Goal: Use online tool/utility: Utilize a website feature to perform a specific function

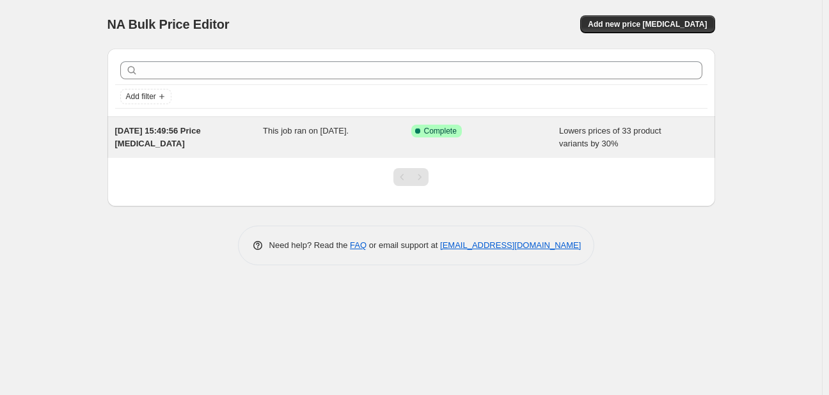
click at [451, 136] on span "Success Complete Complete" at bounding box center [436, 131] width 51 height 13
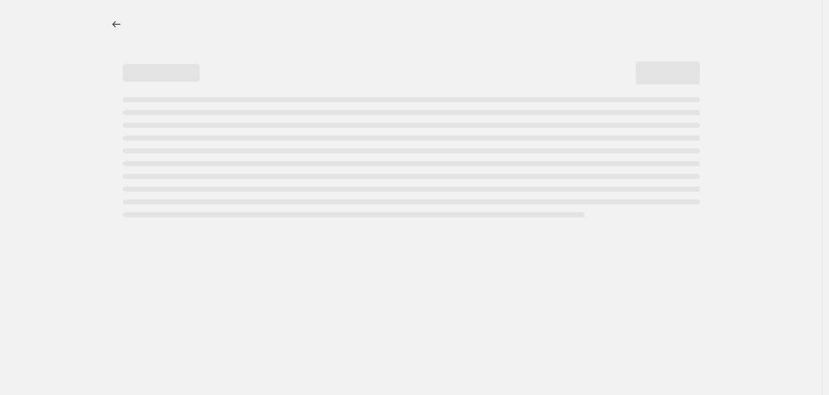
select select "percentage"
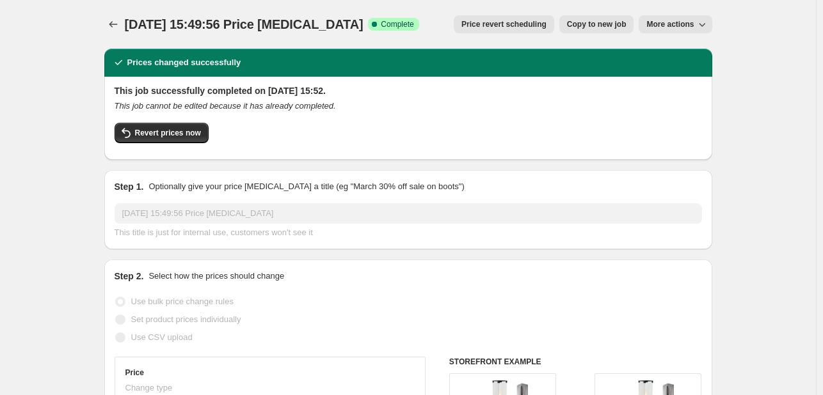
click at [146, 127] on button "Revert prices now" at bounding box center [162, 133] width 94 height 20
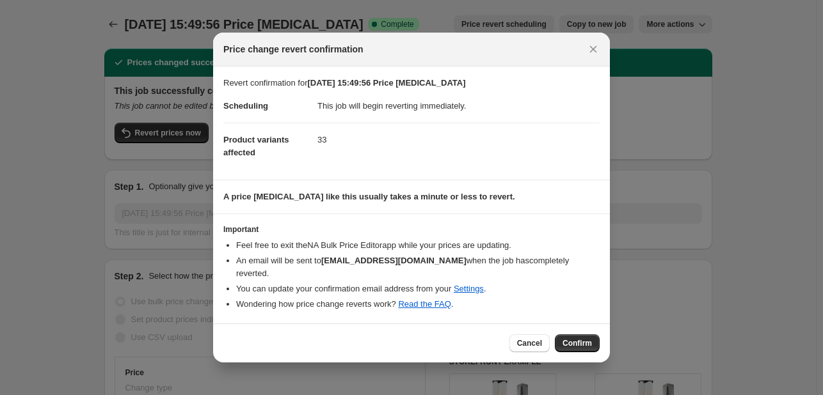
click at [578, 339] on span "Confirm" at bounding box center [576, 344] width 29 height 10
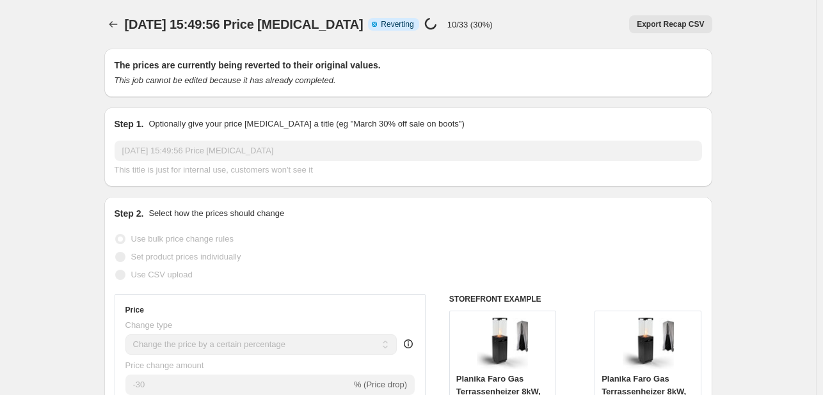
click at [602, 17] on div "Export Recap CSV" at bounding box center [607, 24] width 209 height 18
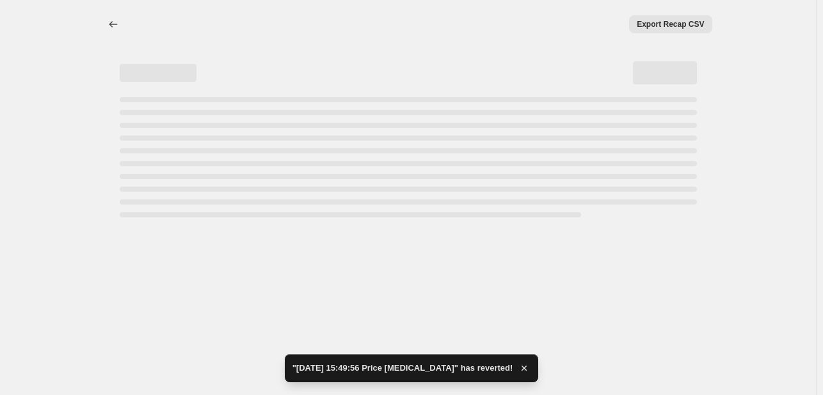
select select "percentage"
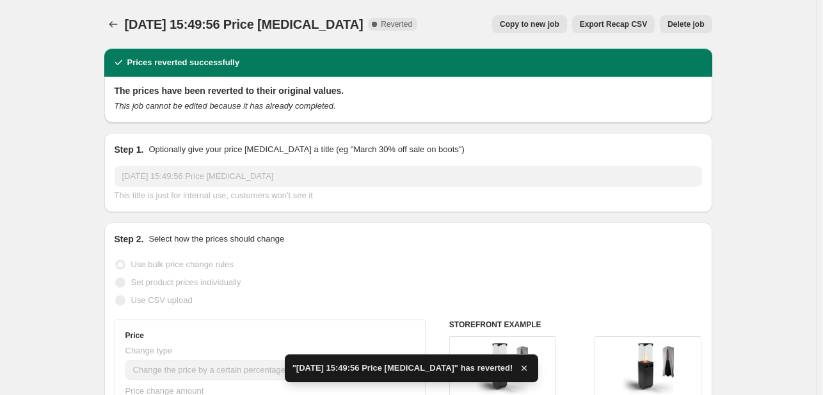
click at [384, 30] on span "Complete Reverted" at bounding box center [392, 24] width 49 height 13
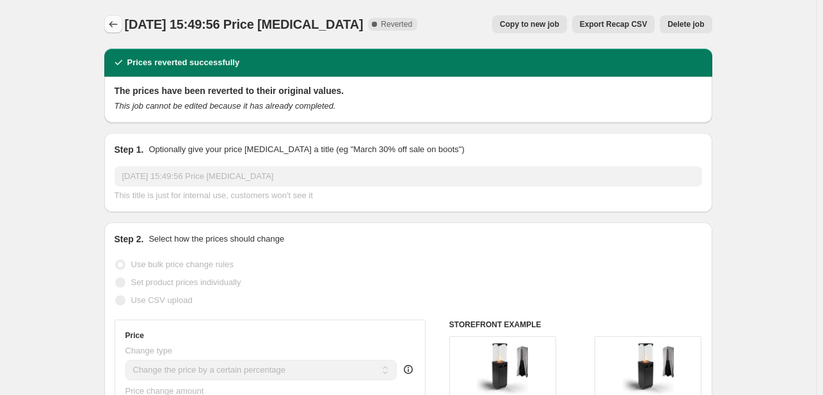
click at [110, 22] on icon "Price change jobs" at bounding box center [113, 24] width 13 height 13
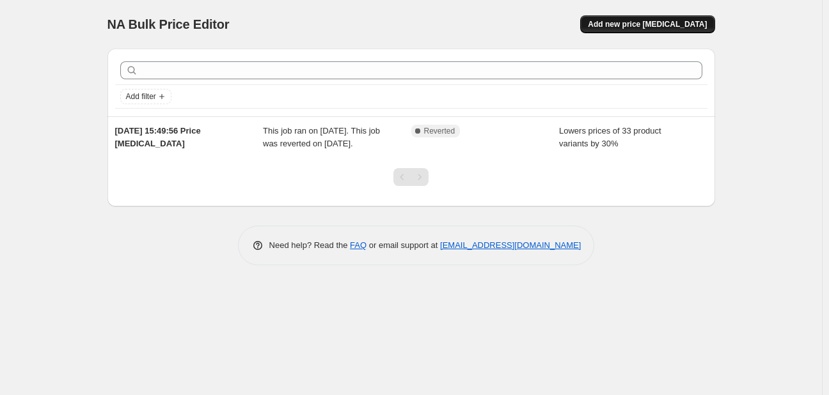
click at [647, 19] on span "Add new price change job" at bounding box center [647, 24] width 119 height 10
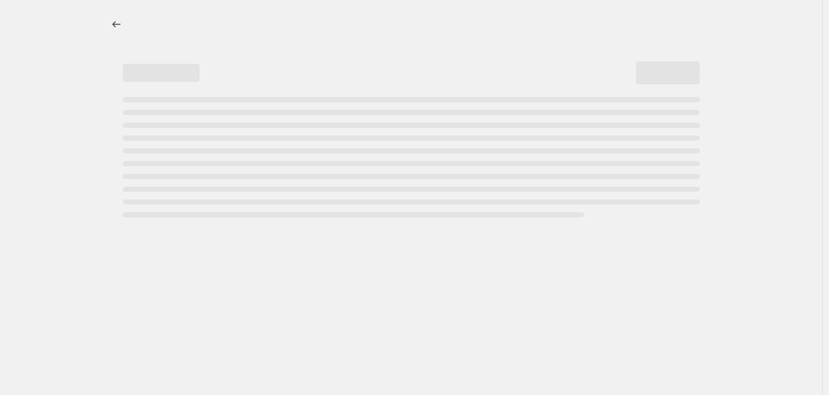
select select "percentage"
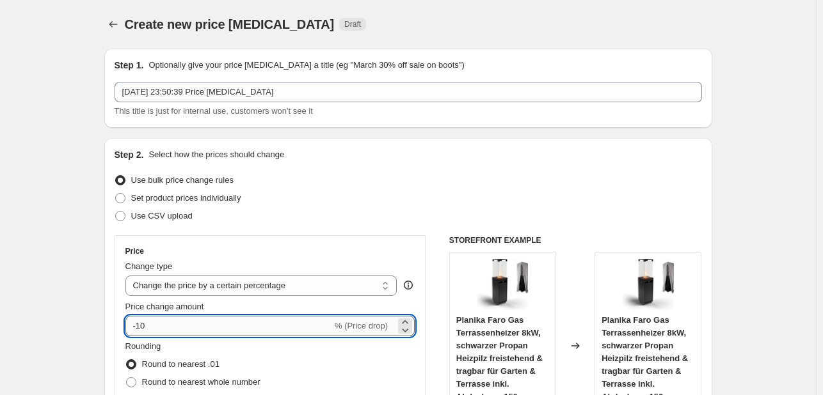
click at [266, 321] on input "-10" at bounding box center [228, 326] width 207 height 20
type input "-1"
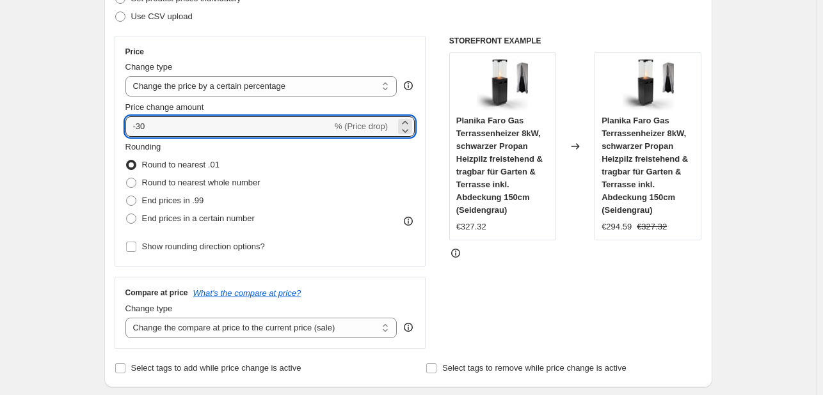
scroll to position [256, 0]
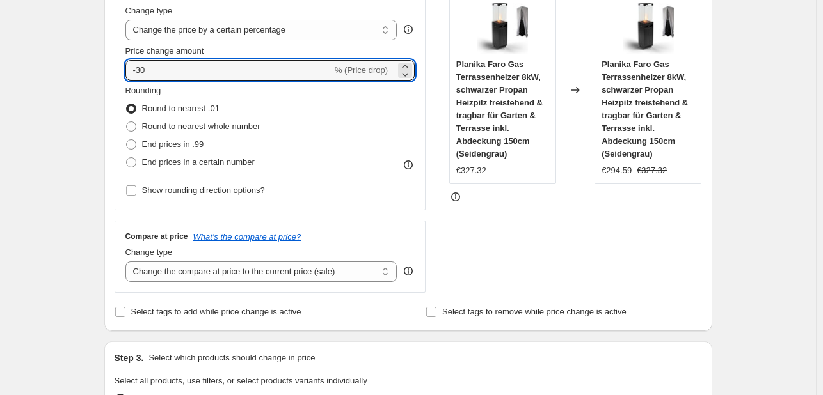
type input "-30"
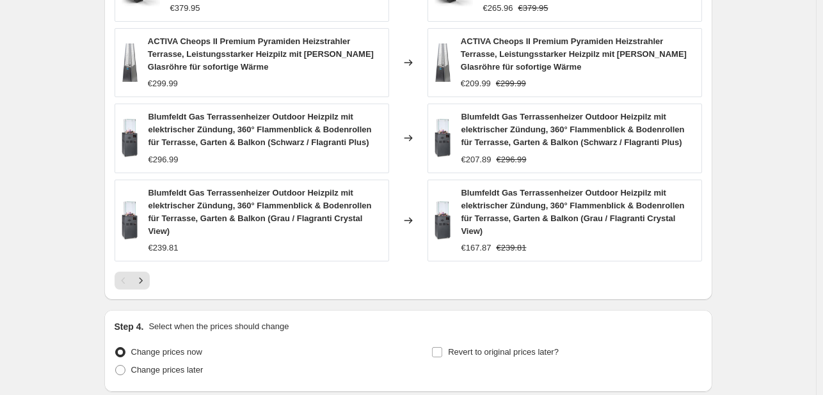
scroll to position [980, 0]
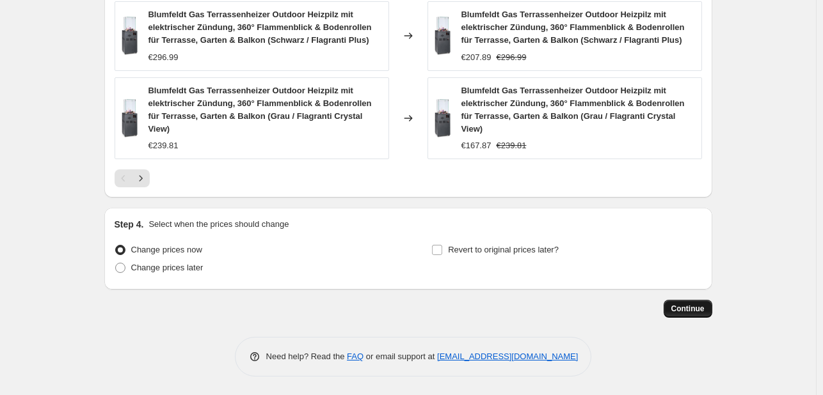
click at [699, 316] on button "Continue" at bounding box center [688, 309] width 49 height 18
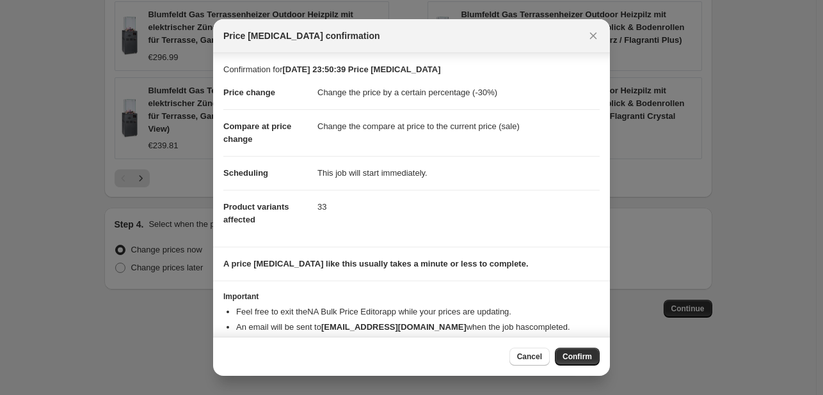
scroll to position [24, 0]
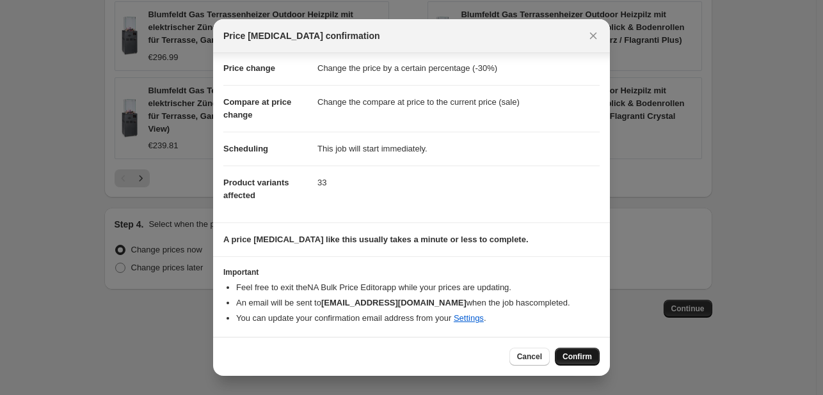
click at [561, 357] on button "Confirm" at bounding box center [577, 357] width 45 height 18
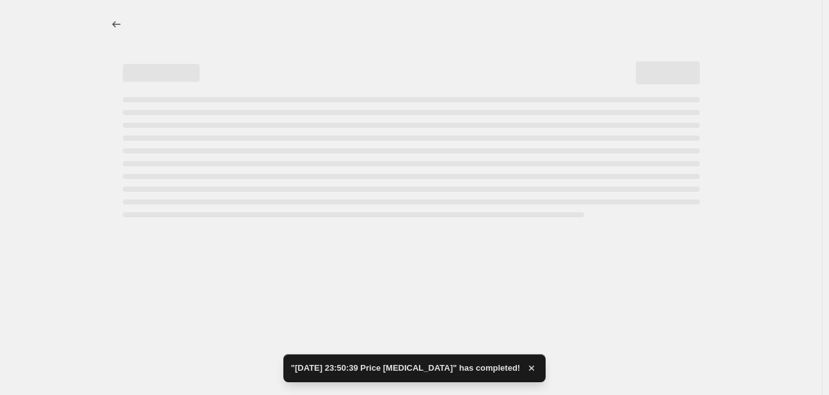
select select "percentage"
